Goal: Leave review/rating: Leave review/rating

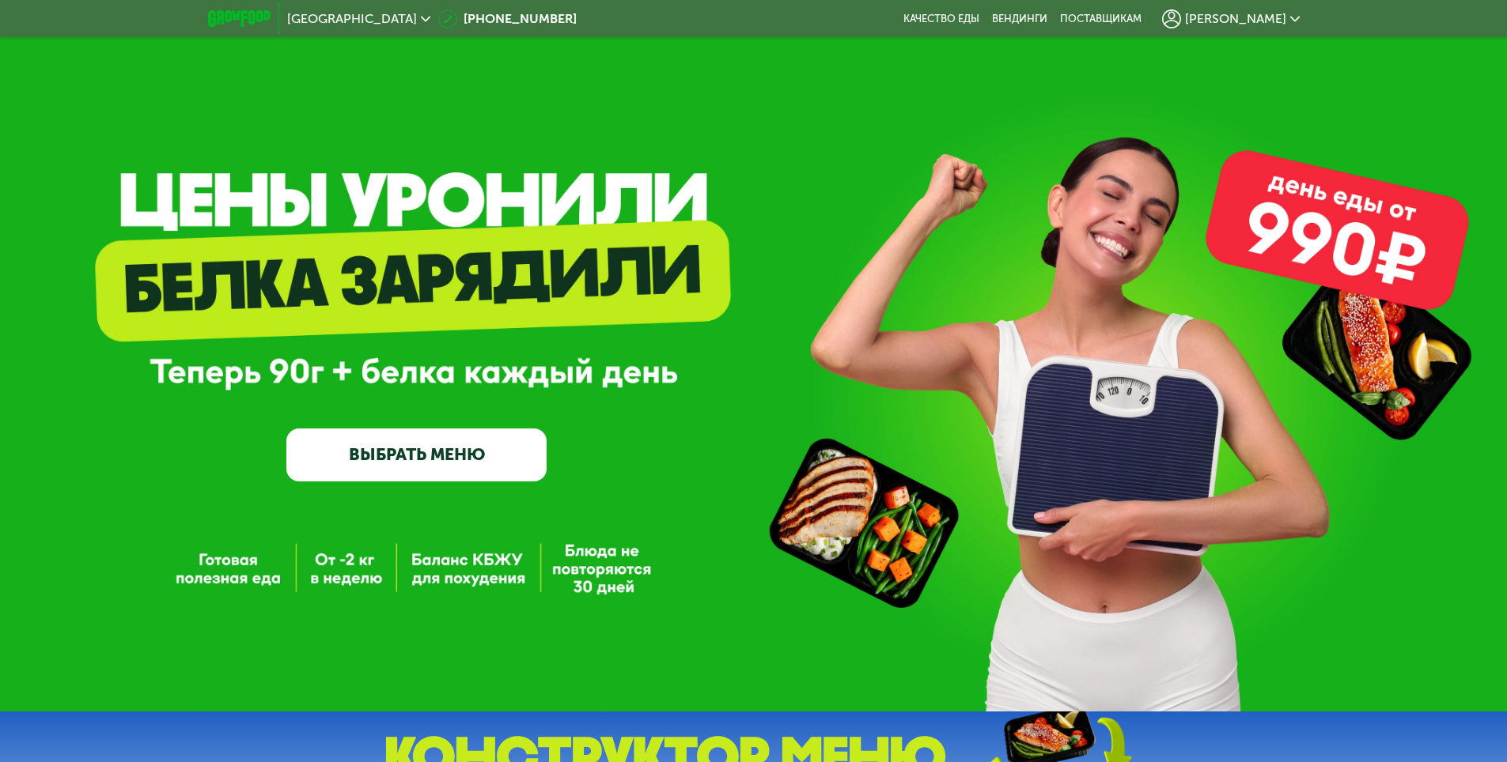
click at [1262, 13] on span "[PERSON_NAME]" at bounding box center [1235, 19] width 101 height 13
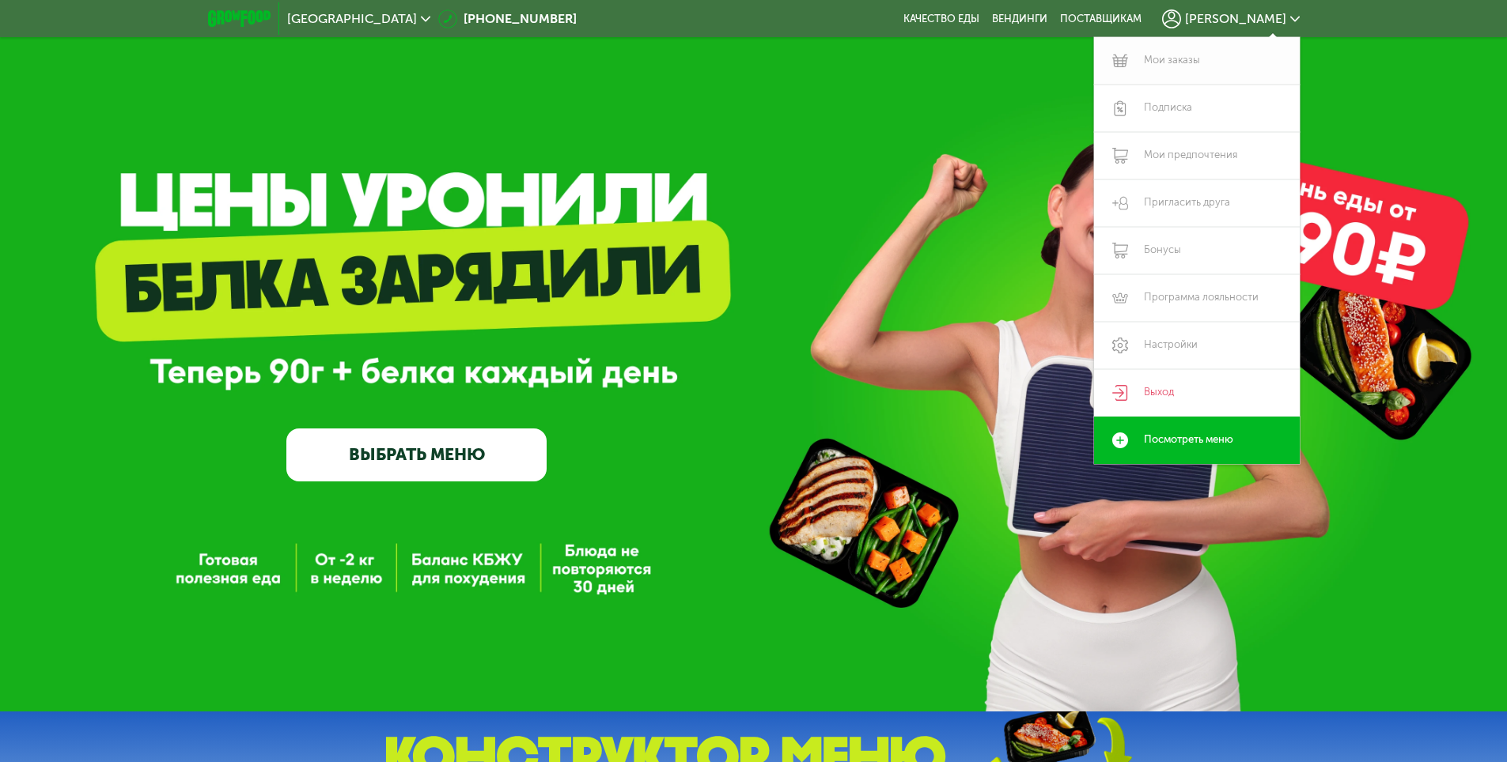
click at [1192, 55] on link "Мои заказы" at bounding box center [1197, 60] width 206 height 47
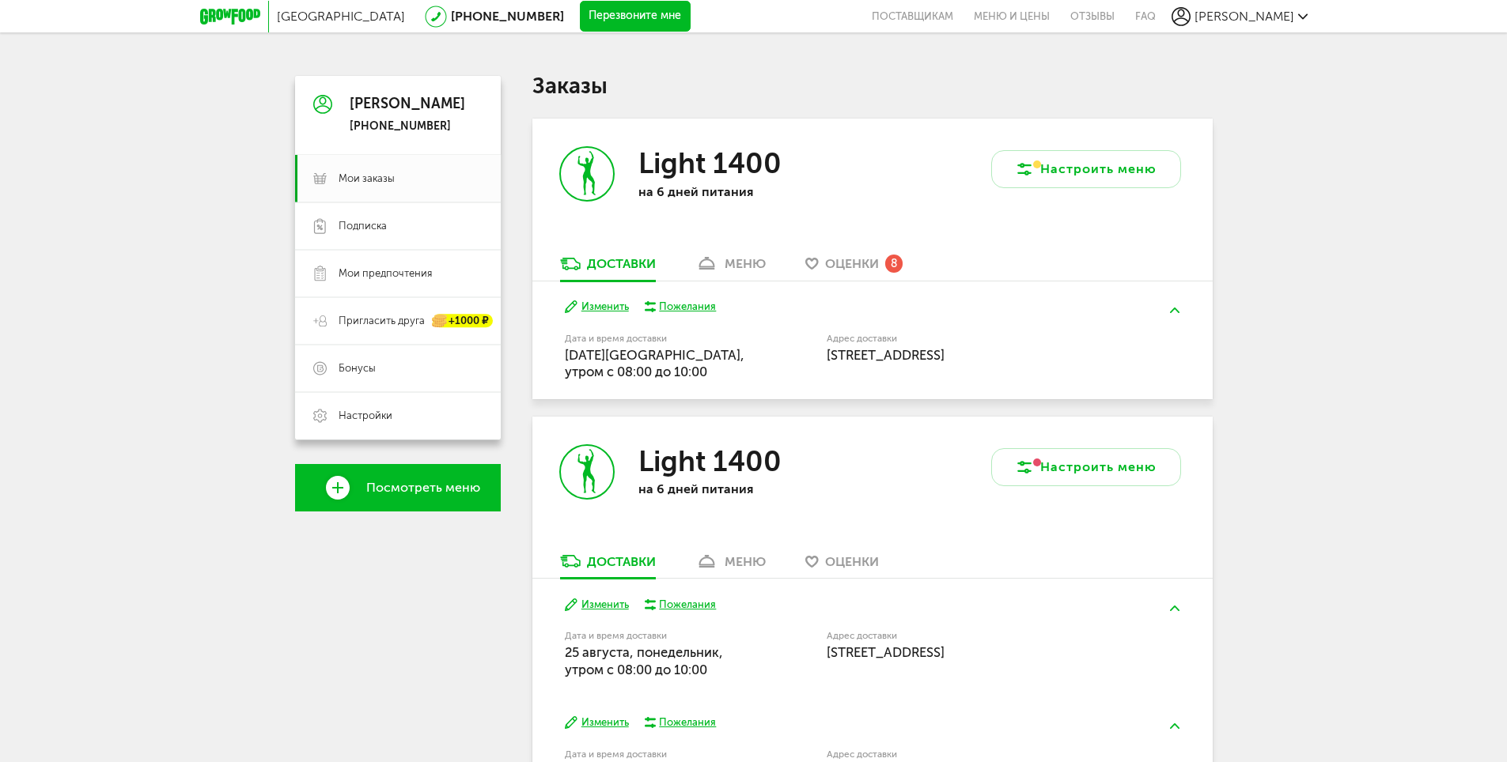
click at [879, 274] on link "Оценки 8" at bounding box center [853, 267] width 113 height 25
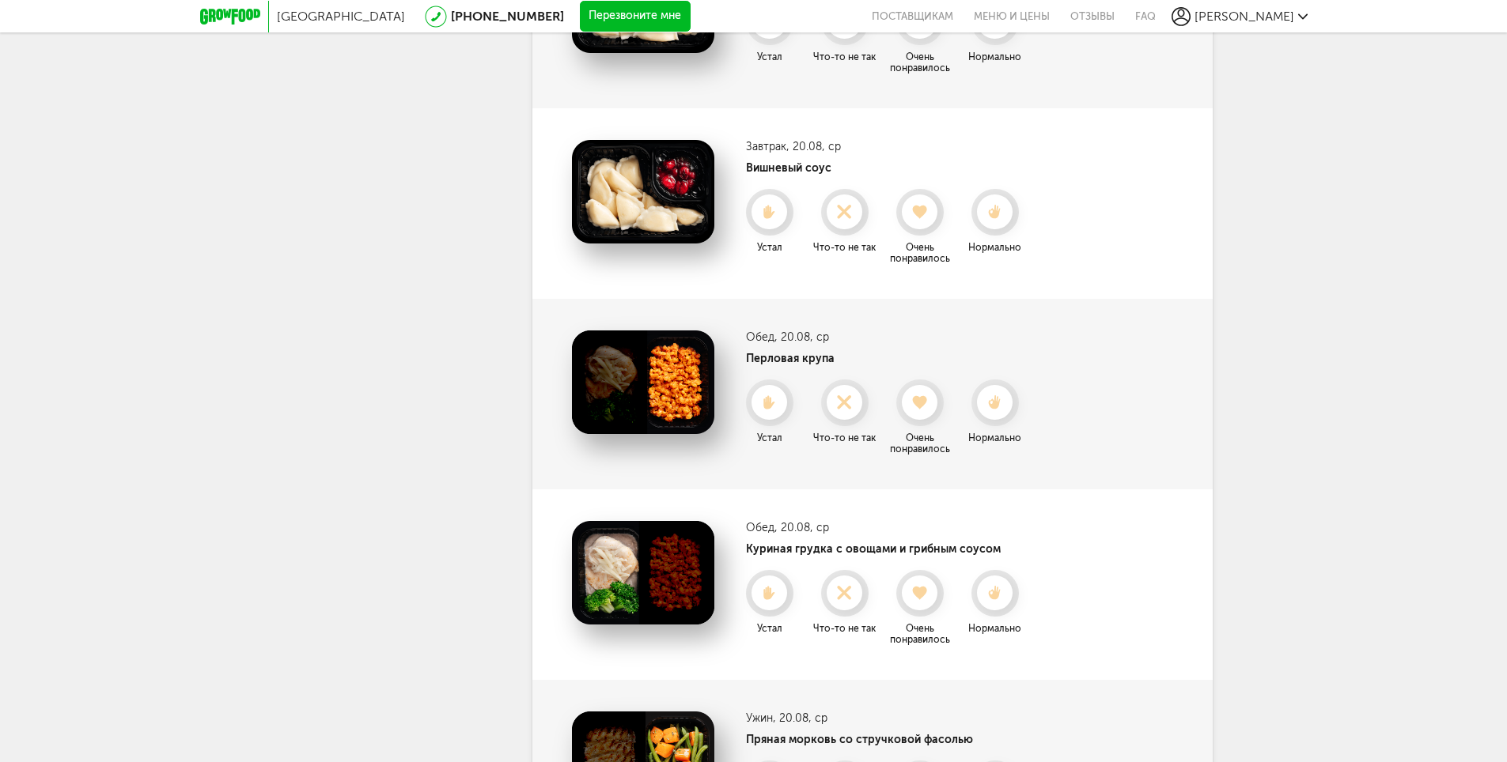
scroll to position [747, 0]
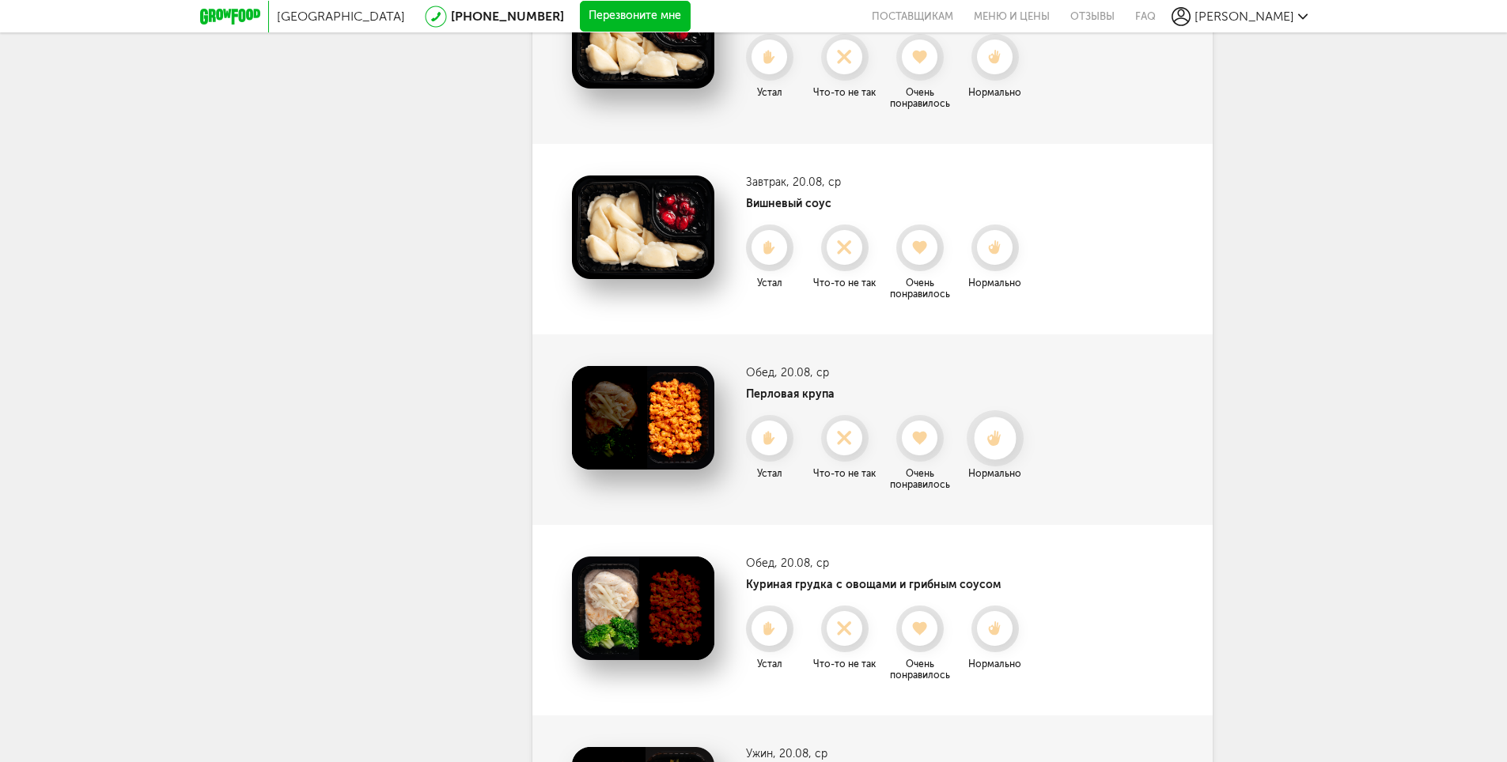
click at [999, 440] on use at bounding box center [994, 438] width 14 height 17
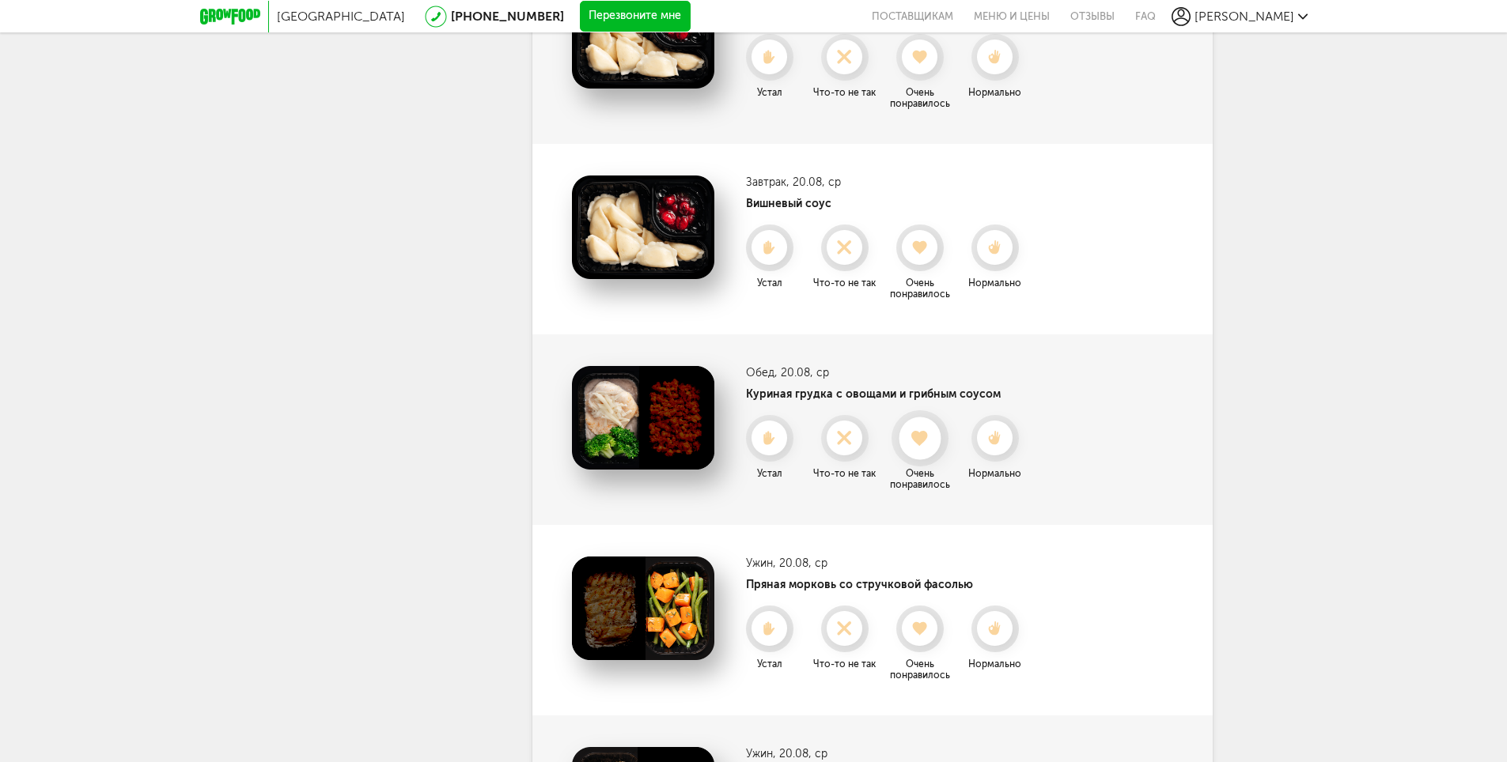
click at [924, 441] on use at bounding box center [919, 438] width 17 height 16
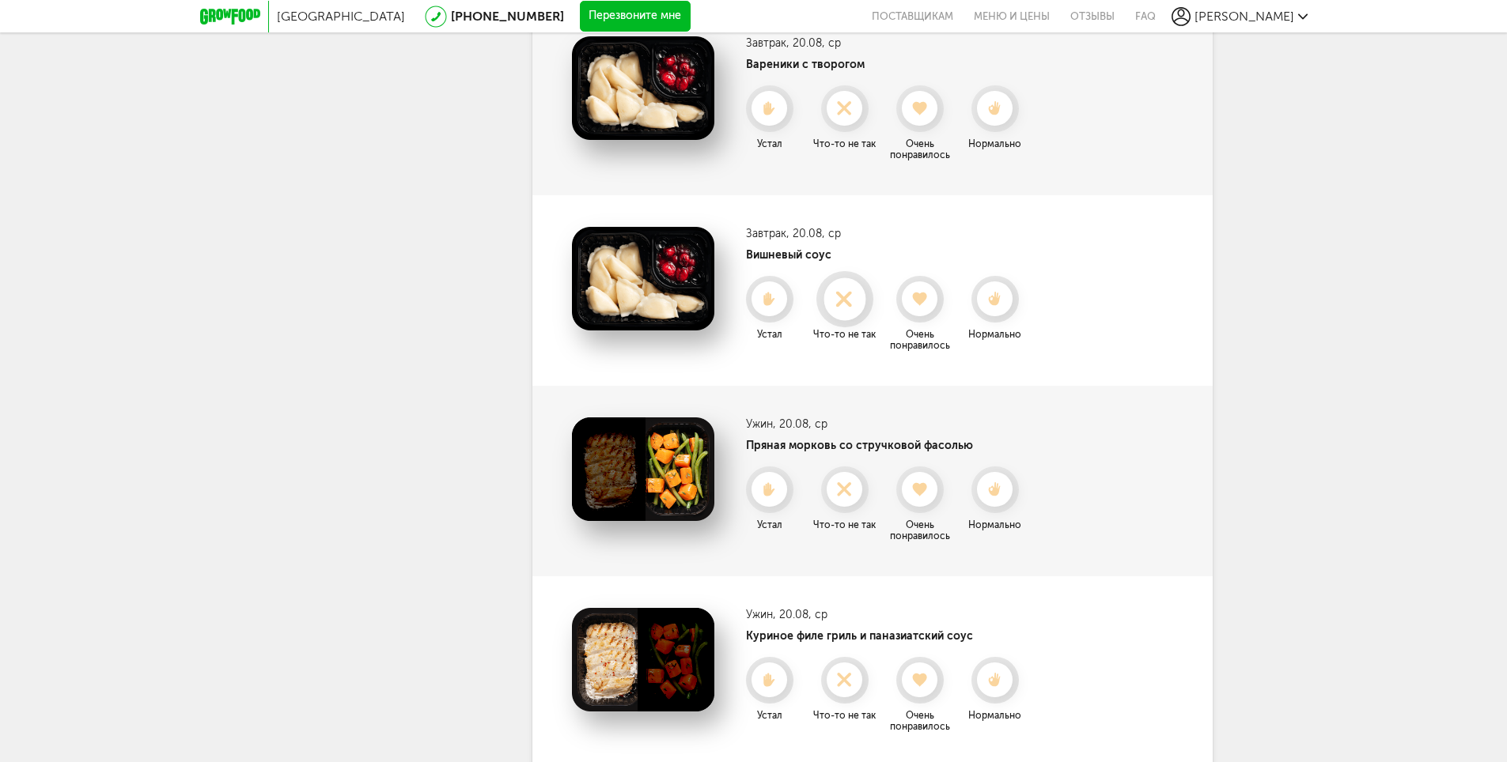
scroll to position [667, 0]
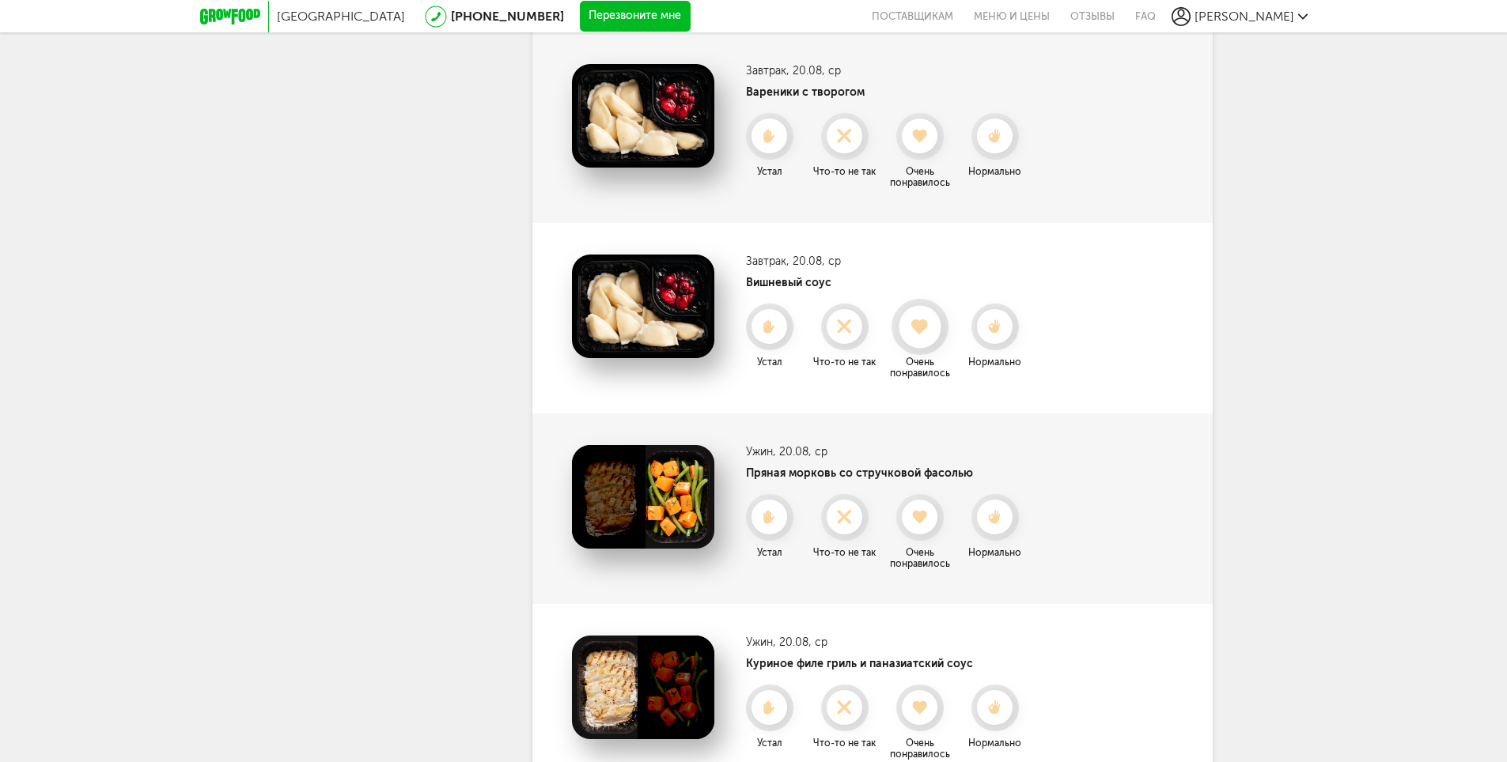
click at [928, 319] on icon at bounding box center [919, 327] width 42 height 17
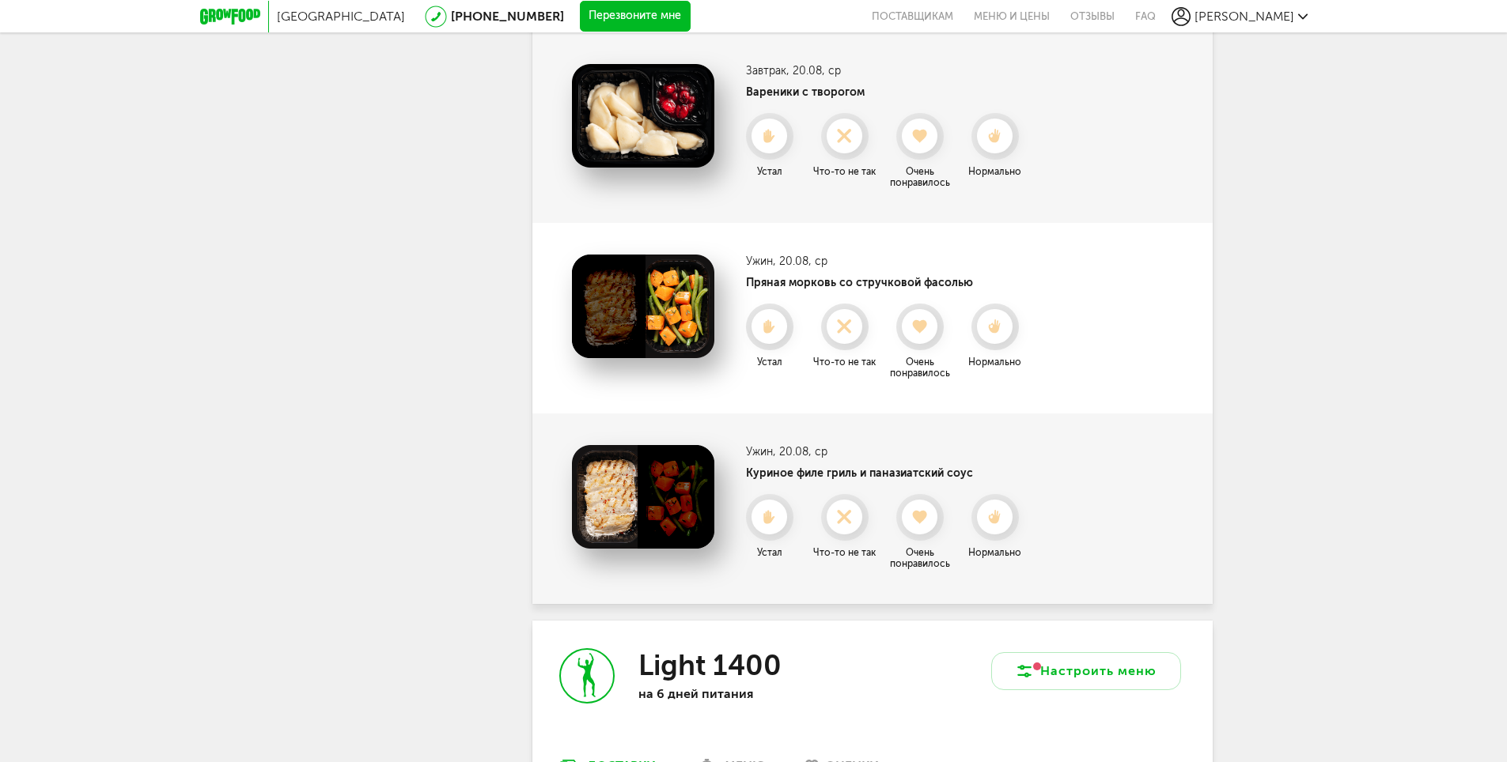
scroll to position [588, 0]
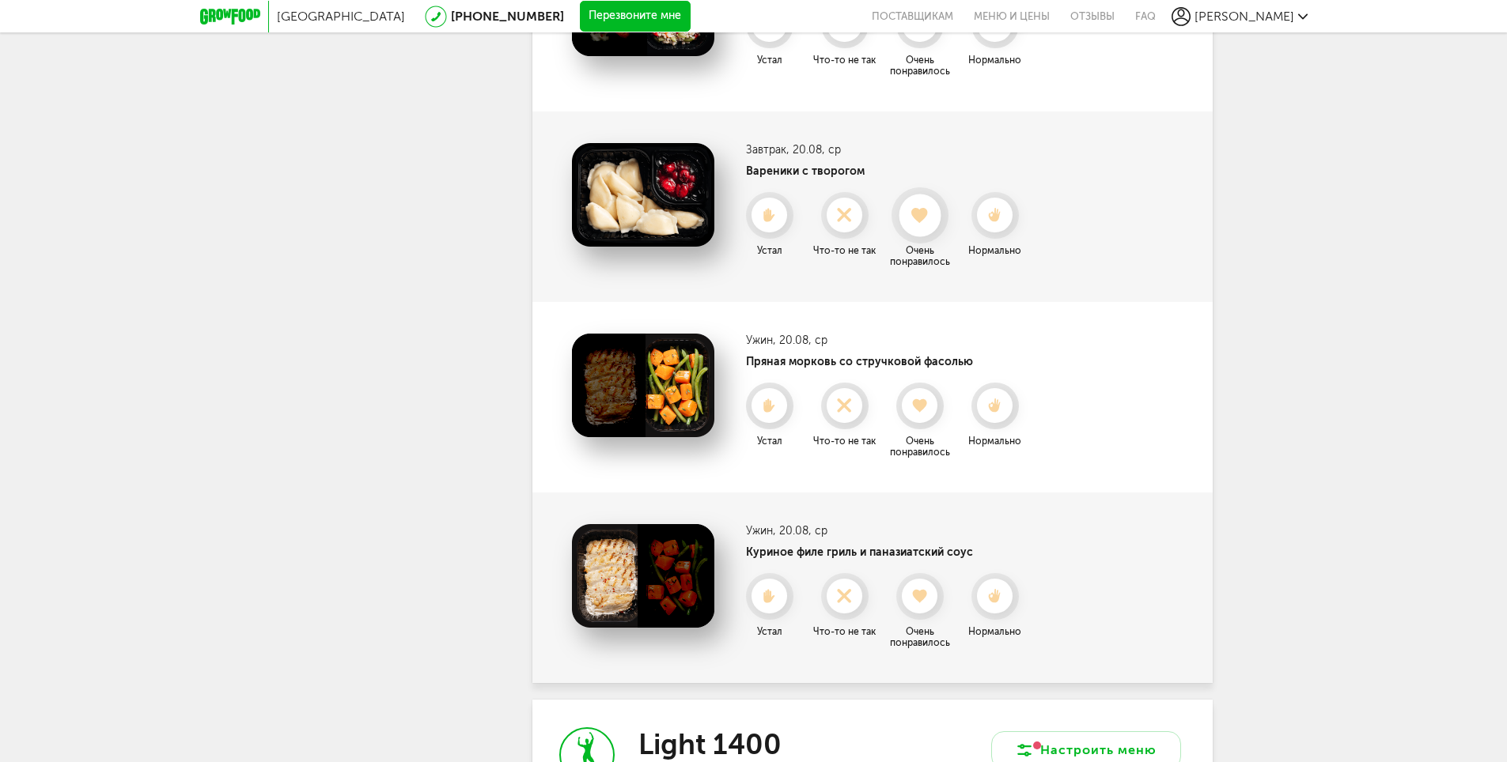
click at [917, 222] on icon at bounding box center [919, 215] width 42 height 17
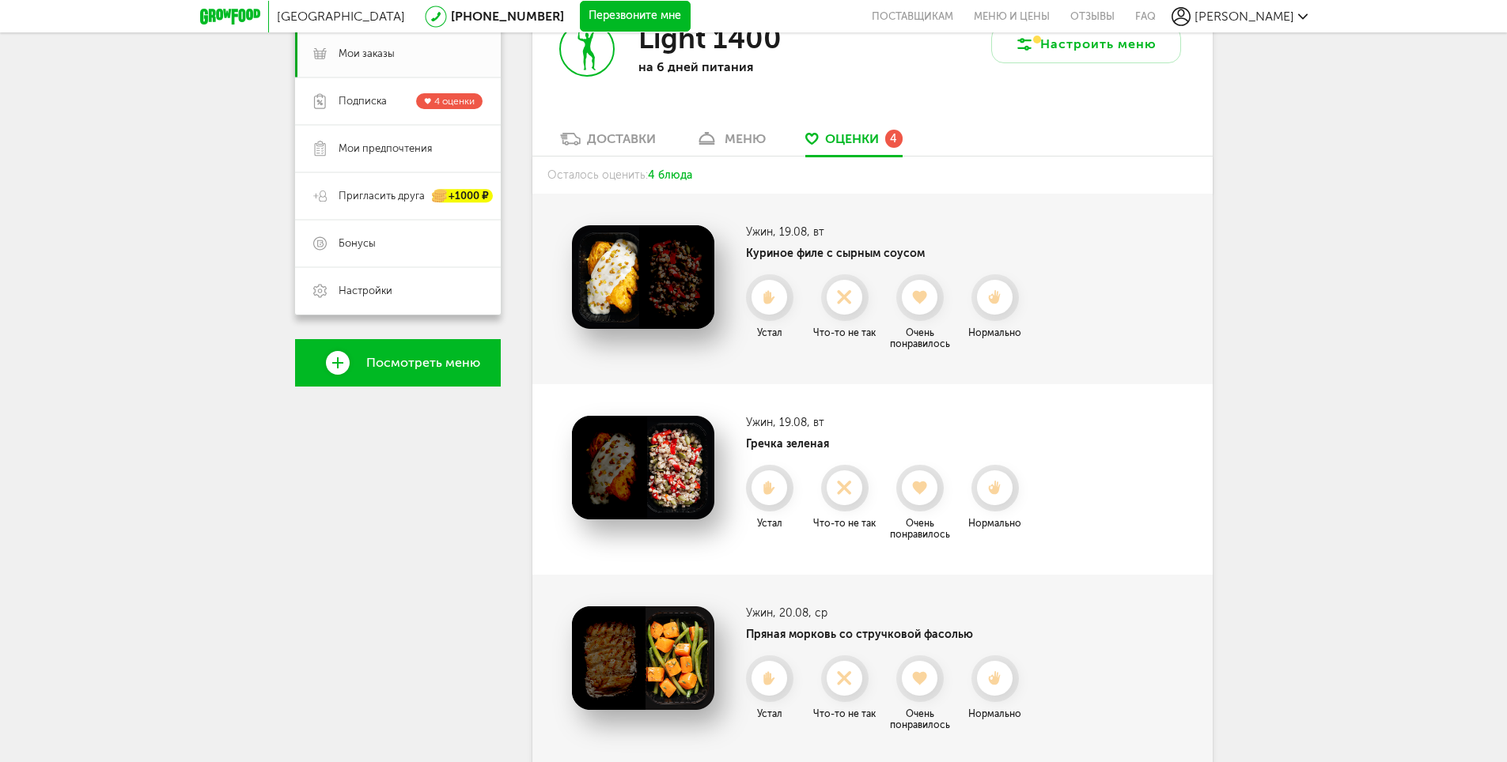
scroll to position [114, 0]
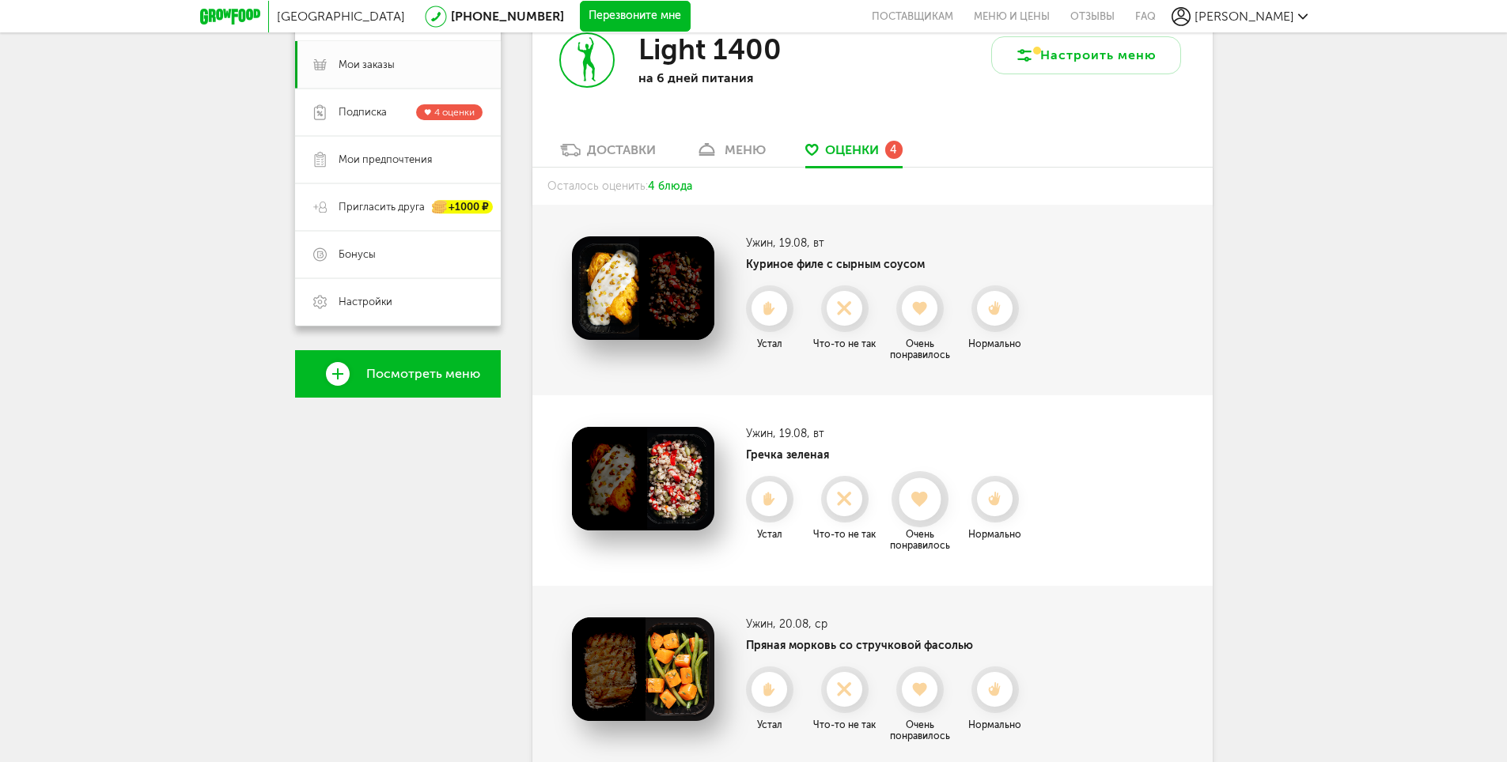
click at [913, 496] on use at bounding box center [919, 499] width 17 height 16
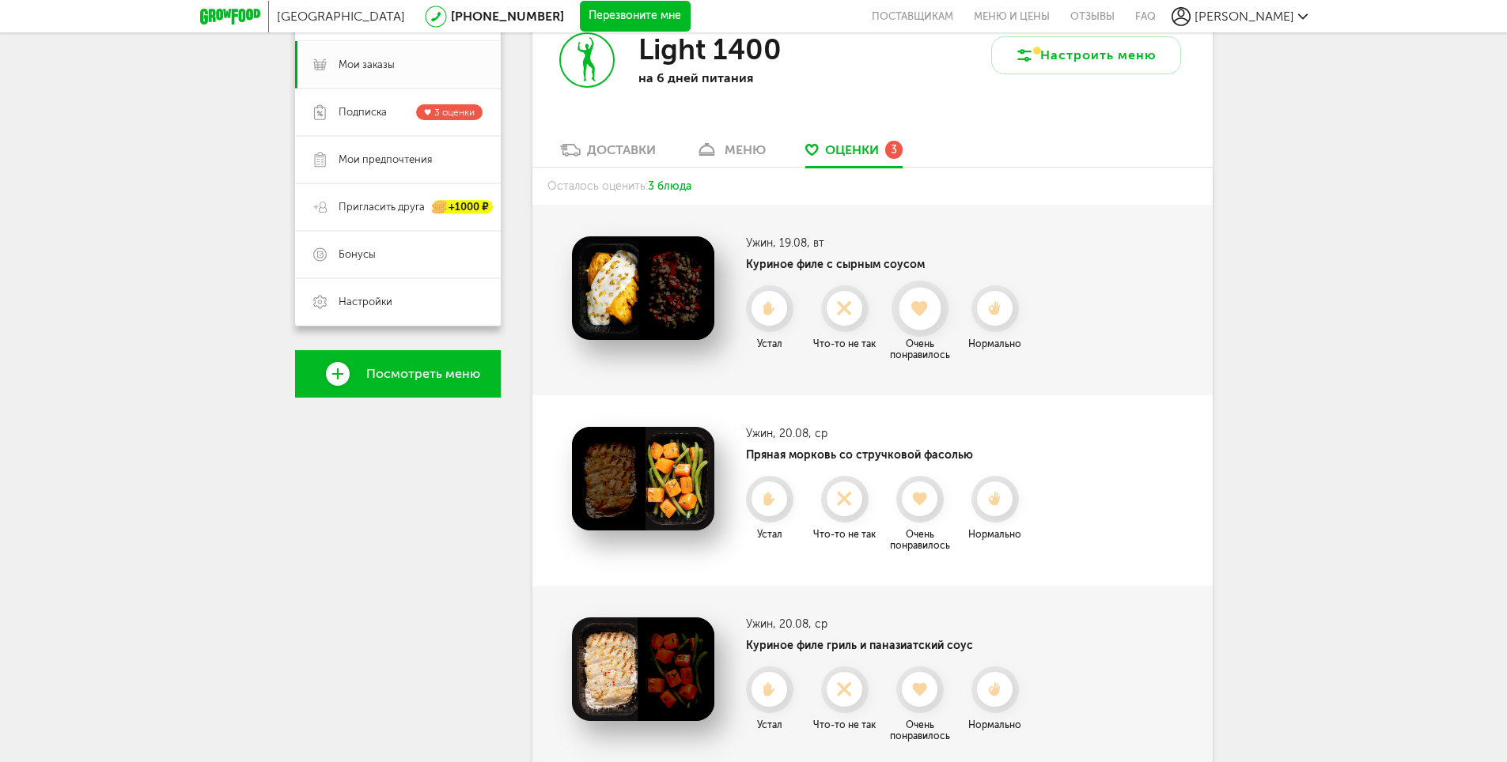
click at [921, 314] on use at bounding box center [919, 309] width 17 height 16
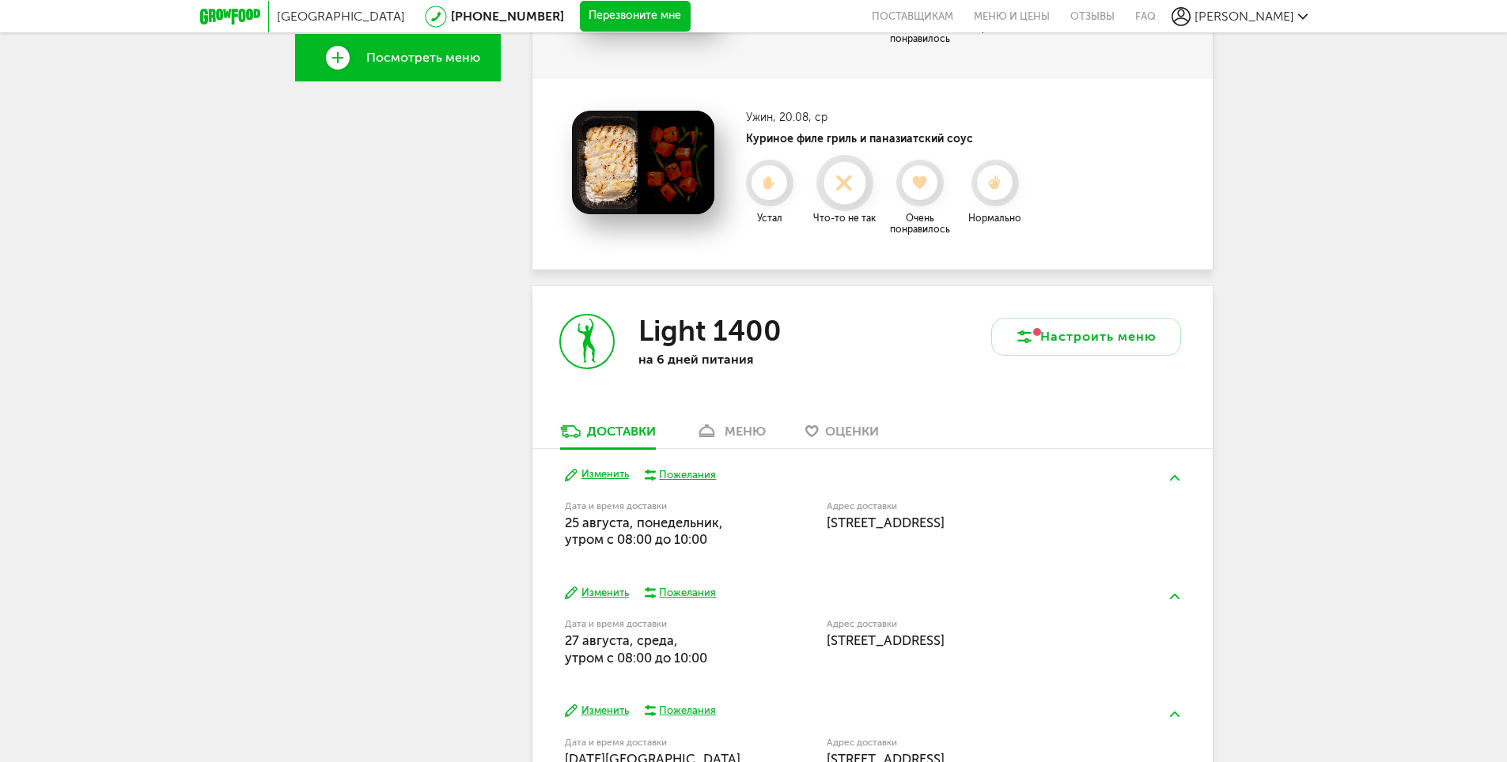
scroll to position [552, 0]
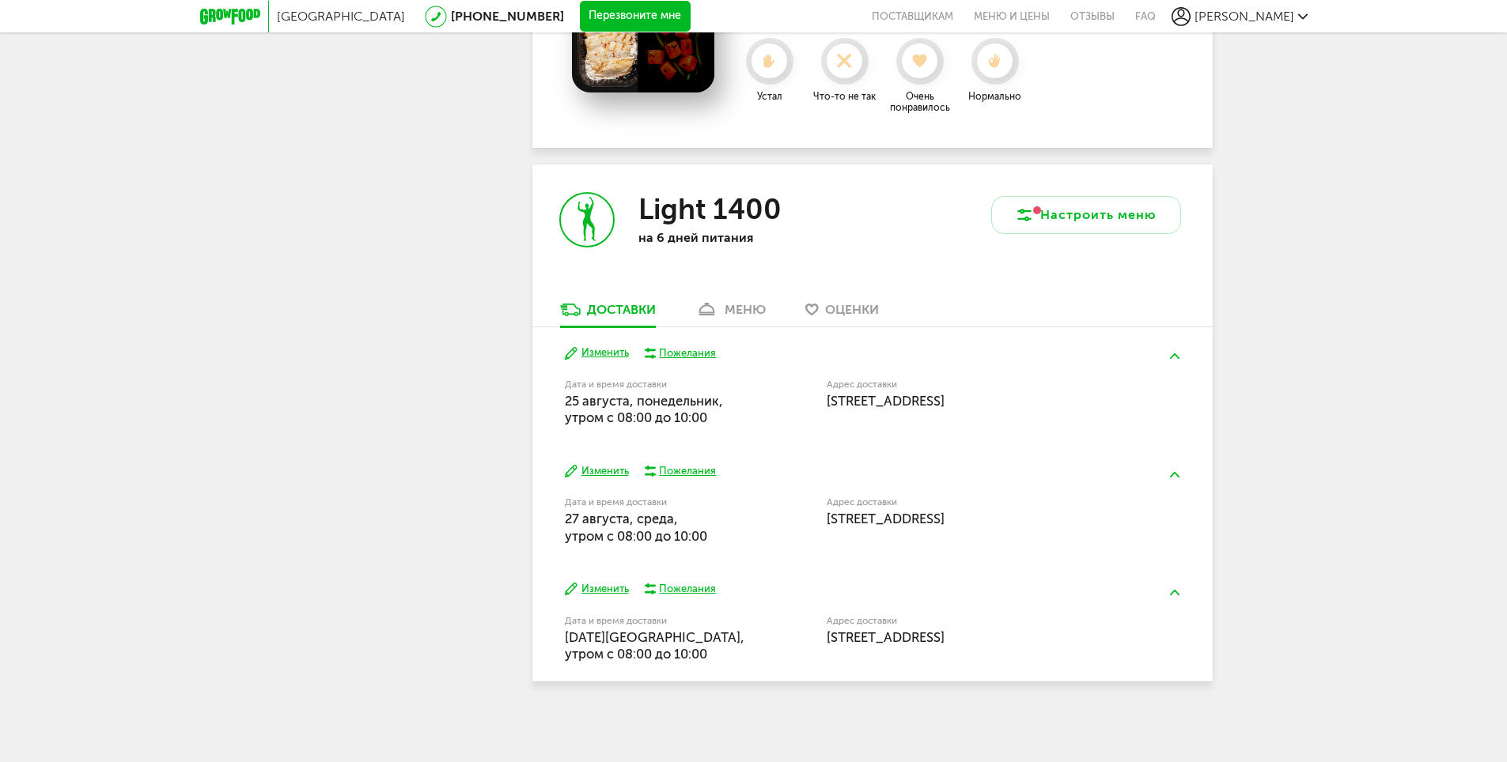
click at [753, 311] on div "меню" at bounding box center [744, 309] width 41 height 15
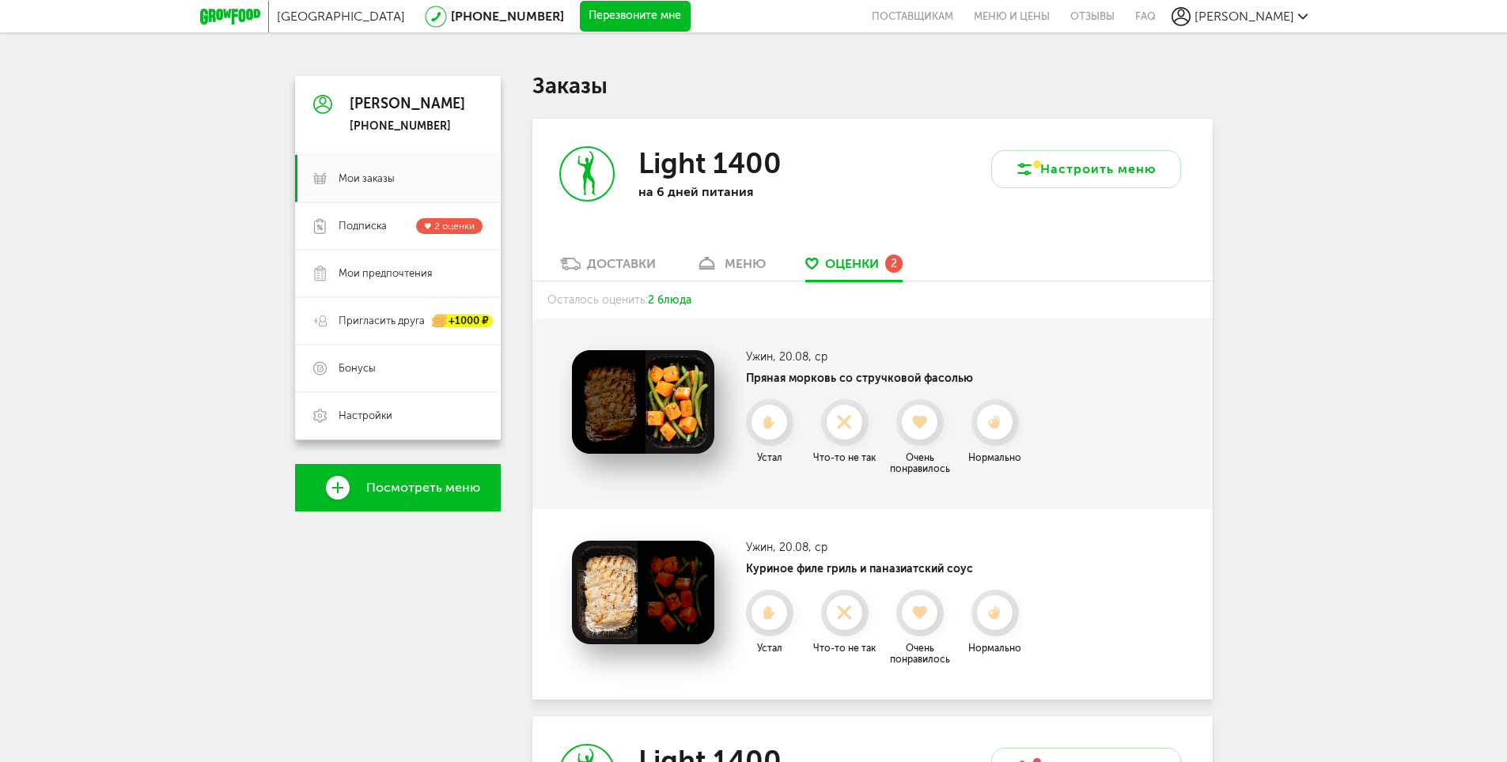
click at [588, 259] on div "Доставки" at bounding box center [621, 263] width 69 height 15
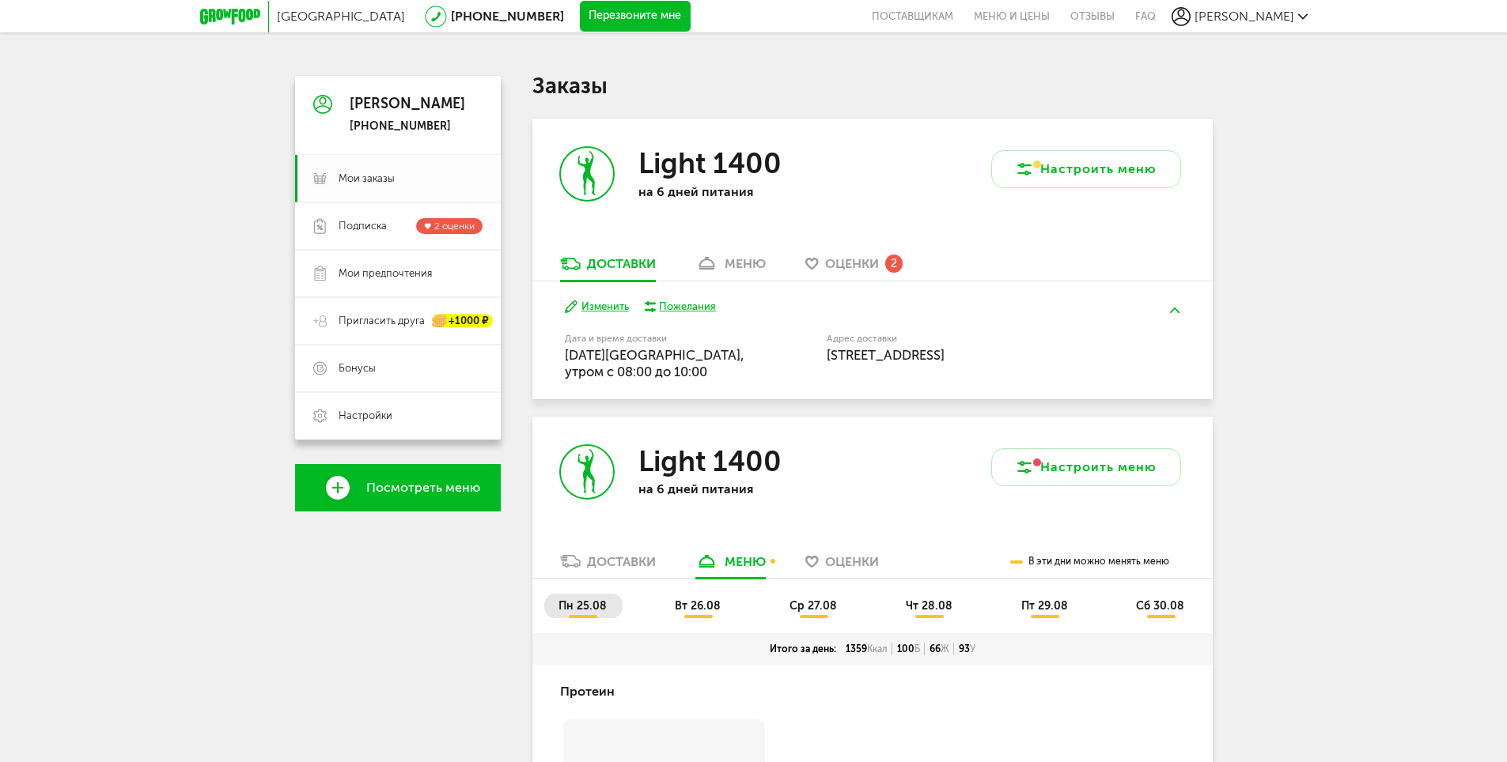
click at [739, 256] on div "меню" at bounding box center [744, 263] width 41 height 15
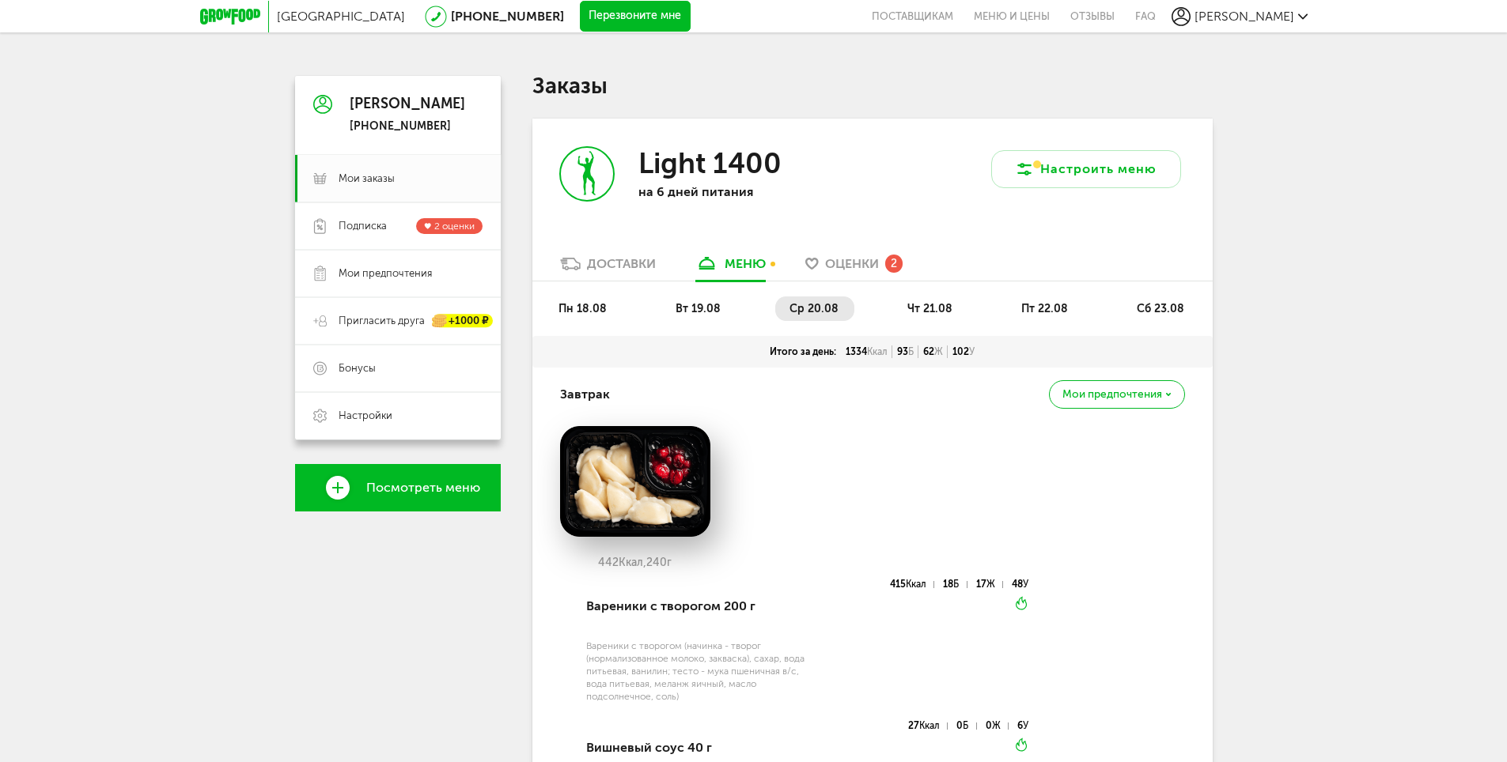
click at [937, 309] on span "чт 21.08" at bounding box center [929, 308] width 45 height 13
